Goal: Transaction & Acquisition: Purchase product/service

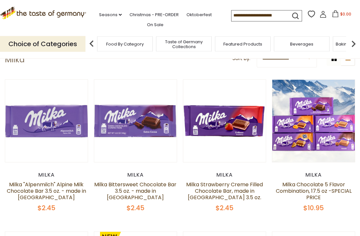
scroll to position [34, 0]
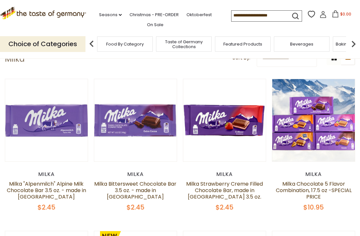
click at [51, 193] on link "Milka "Alpenmilch" Alpine Milk Chocolate Bar 3.5 oz. - made in [GEOGRAPHIC_DATA]" at bounding box center [46, 190] width 79 height 20
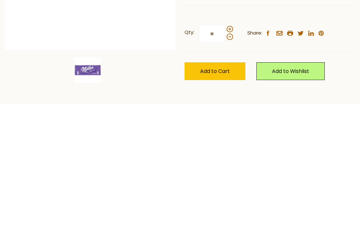
scroll to position [84, 0]
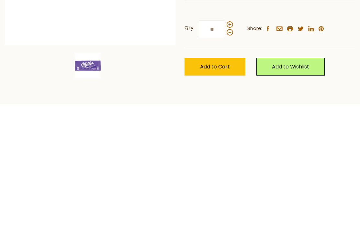
type input "**"
click at [294, 190] on link "Add to Wishlist" at bounding box center [290, 199] width 68 height 18
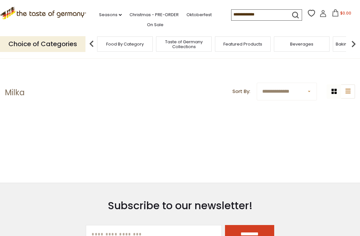
scroll to position [54, 0]
